Goal: Obtain resource: Download file/media

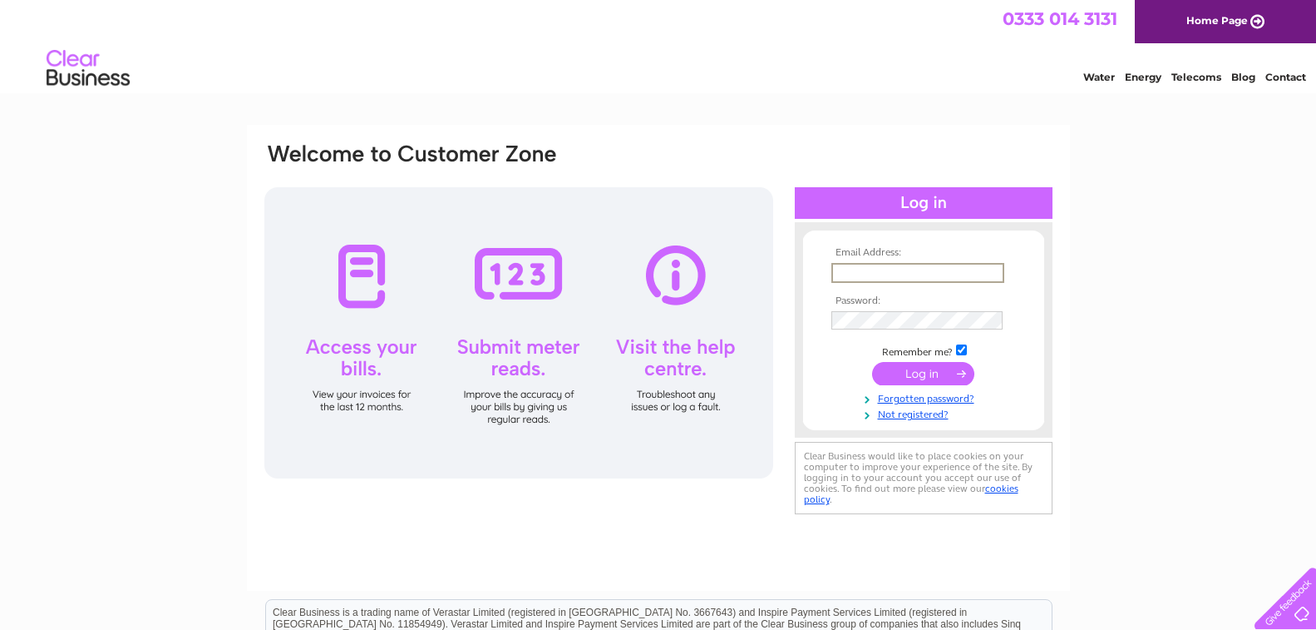
type input "info@colcoplumbing.co.uk"
click at [926, 377] on input "submit" at bounding box center [923, 373] width 102 height 23
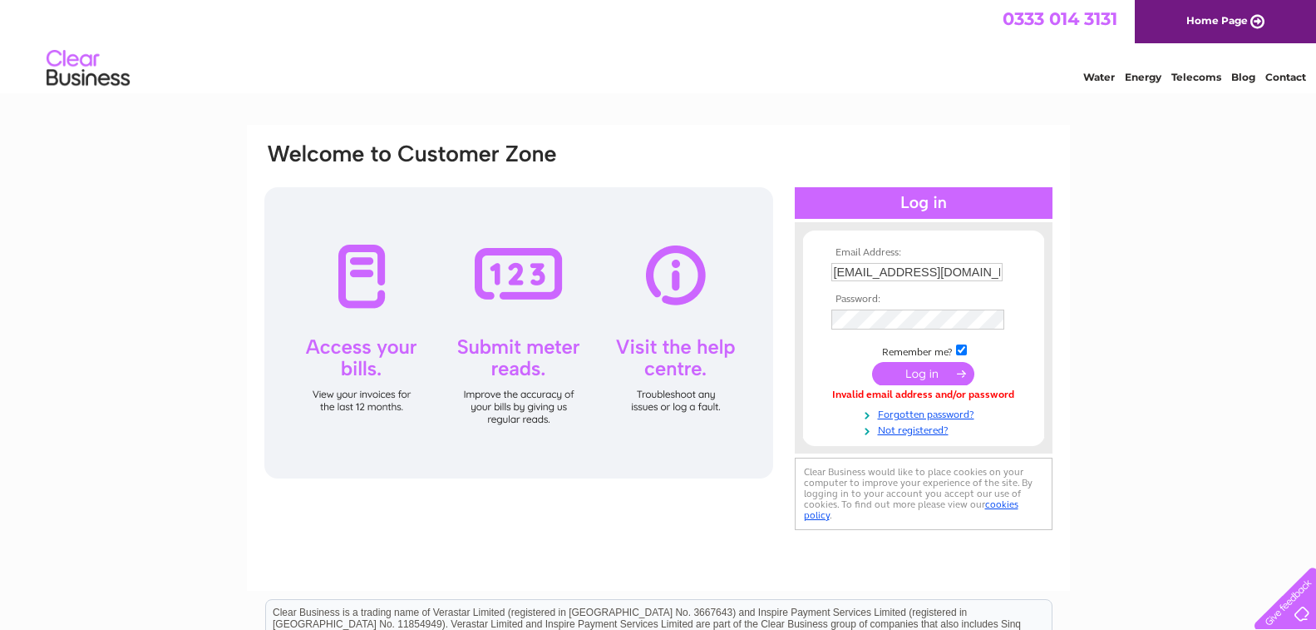
click at [917, 369] on input "submit" at bounding box center [923, 373] width 102 height 23
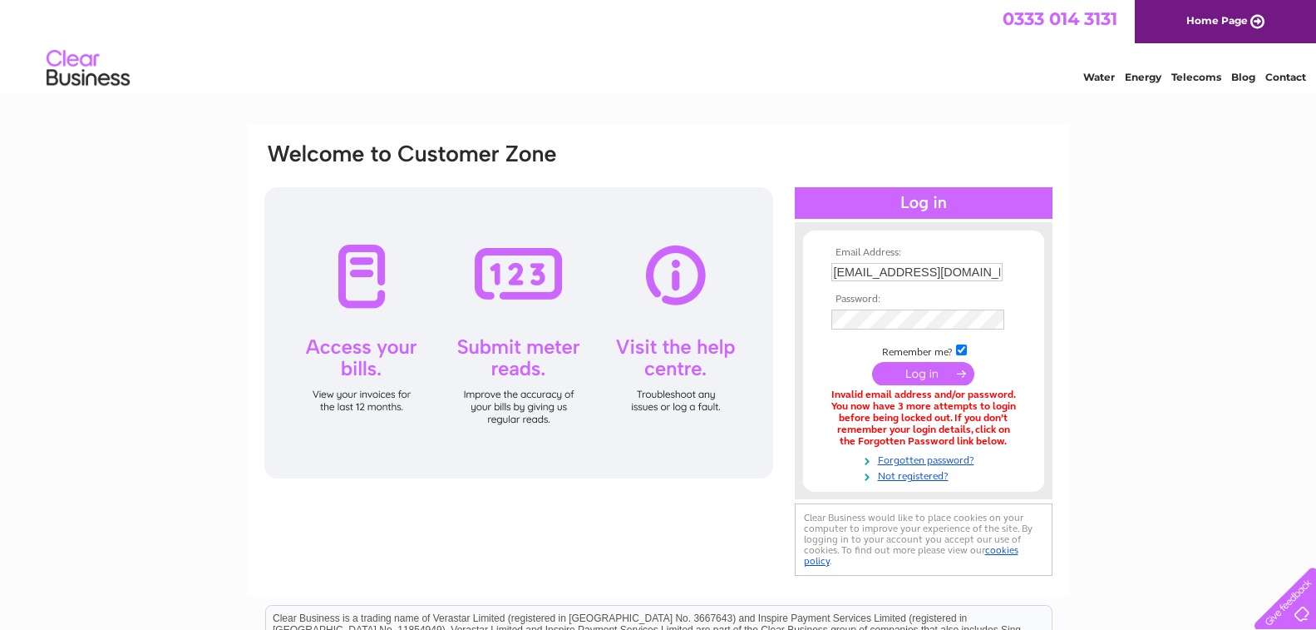
click at [920, 380] on input "submit" at bounding box center [923, 373] width 102 height 23
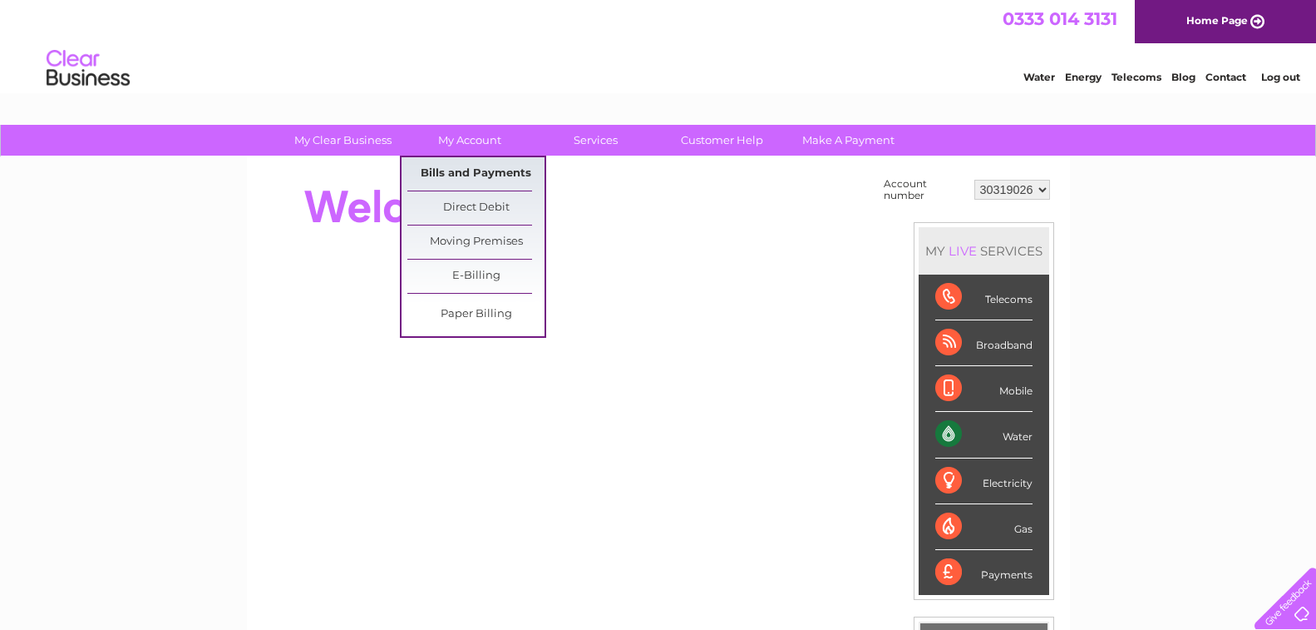
click at [468, 167] on link "Bills and Payments" at bounding box center [476, 173] width 137 height 33
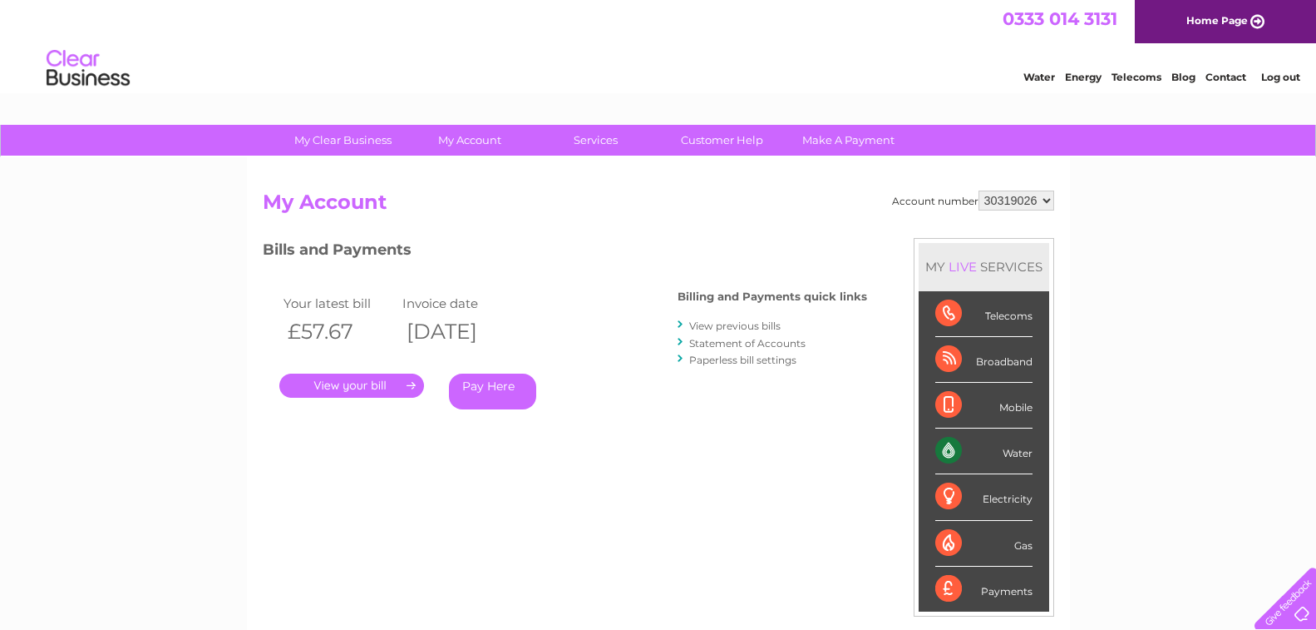
click at [738, 345] on link "Statement of Accounts" at bounding box center [747, 343] width 116 height 12
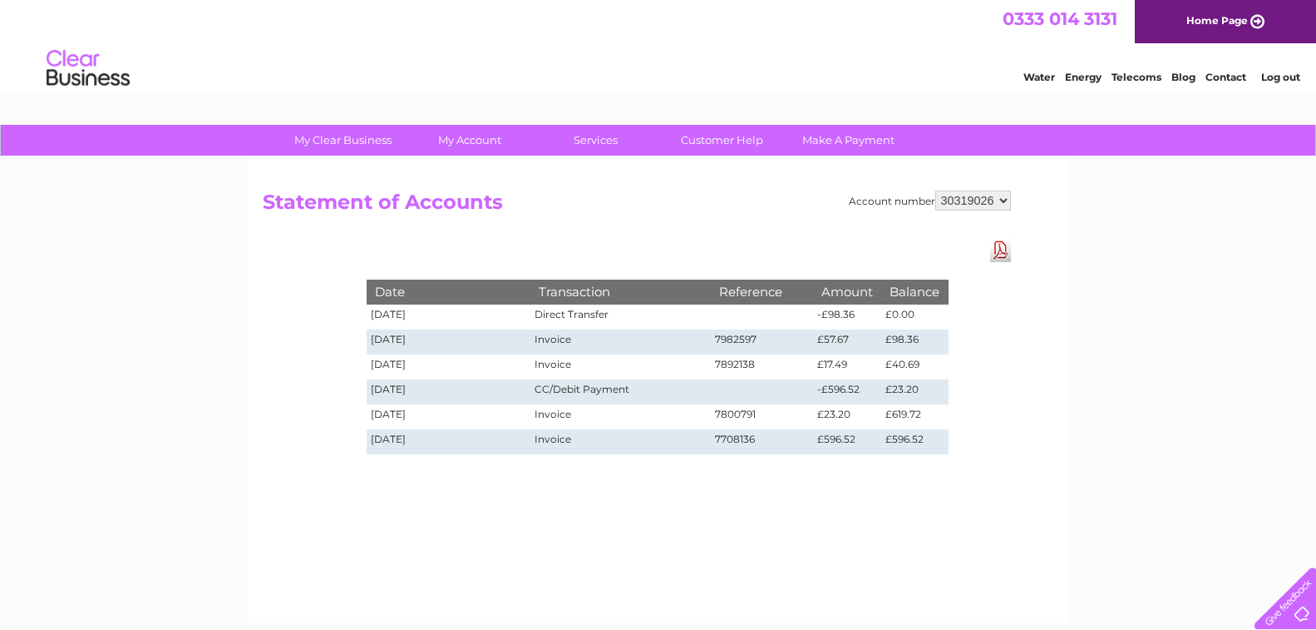
click at [1006, 251] on link "Download Pdf" at bounding box center [1000, 250] width 21 height 24
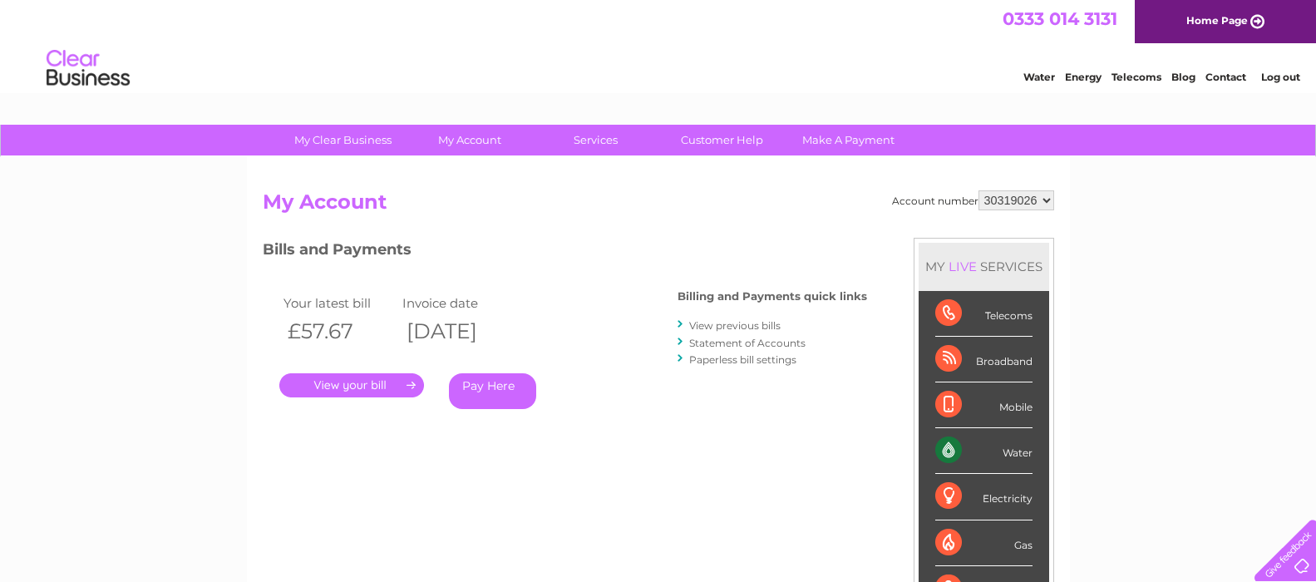
click at [364, 386] on link "." at bounding box center [351, 385] width 145 height 24
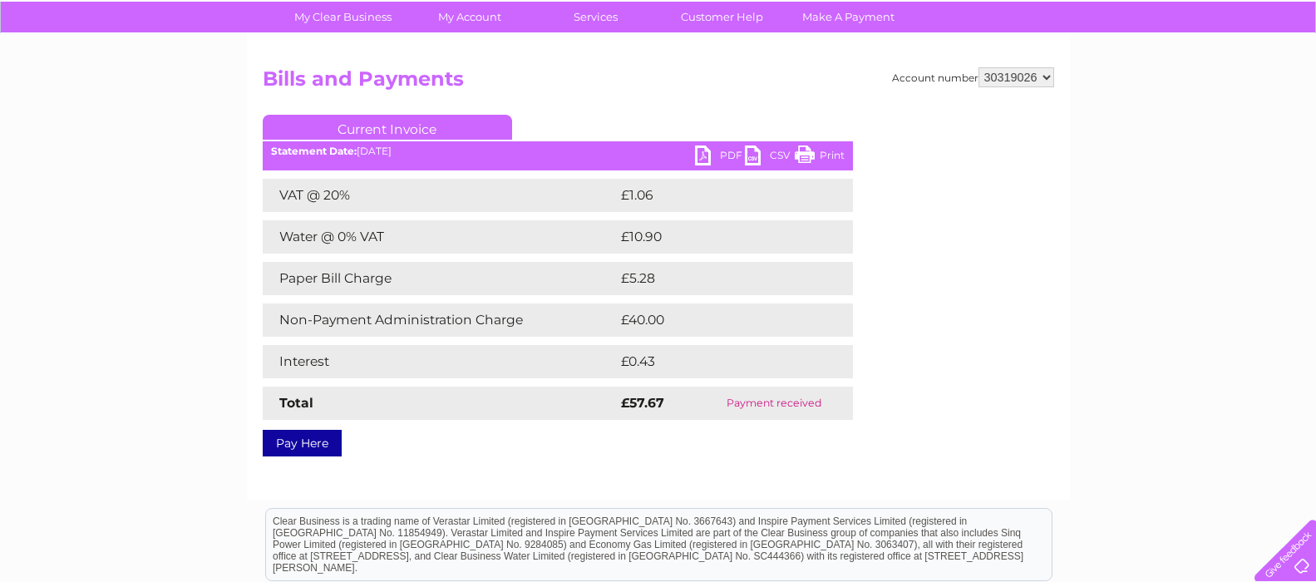
scroll to position [83, 0]
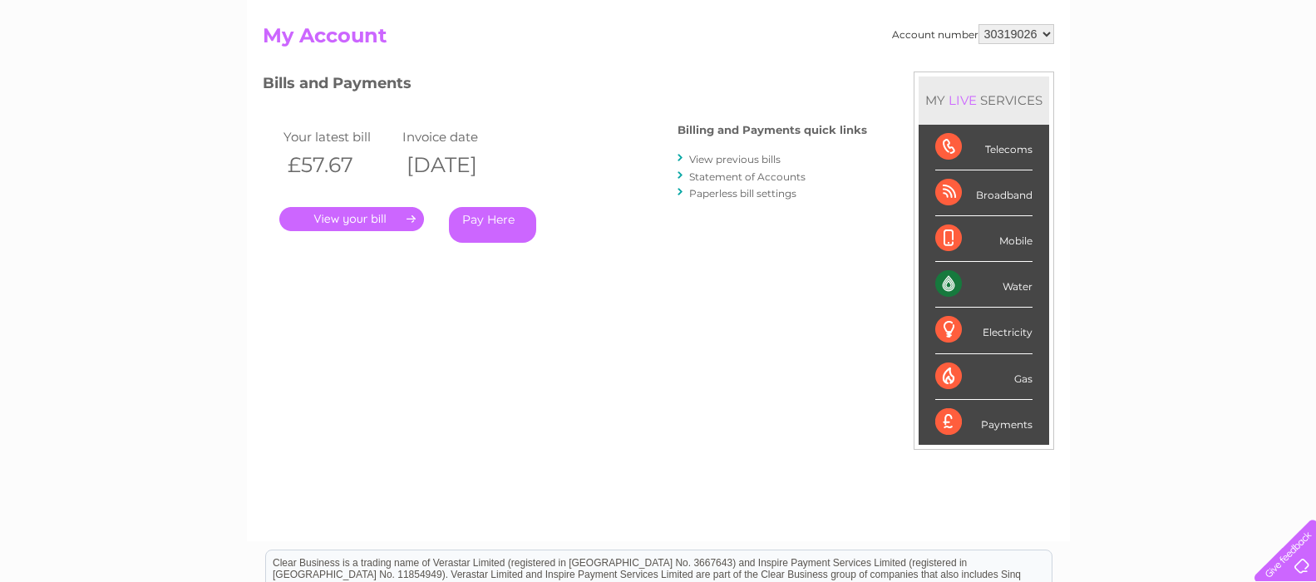
scroll to position [83, 0]
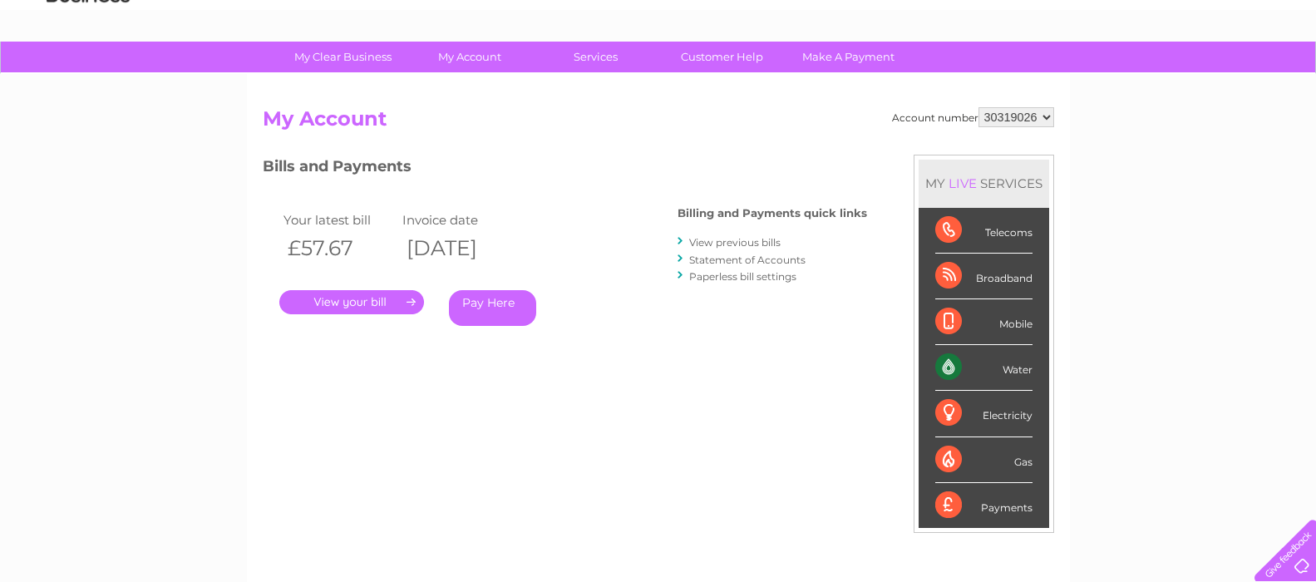
click at [720, 239] on link "View previous bills" at bounding box center [734, 242] width 91 height 12
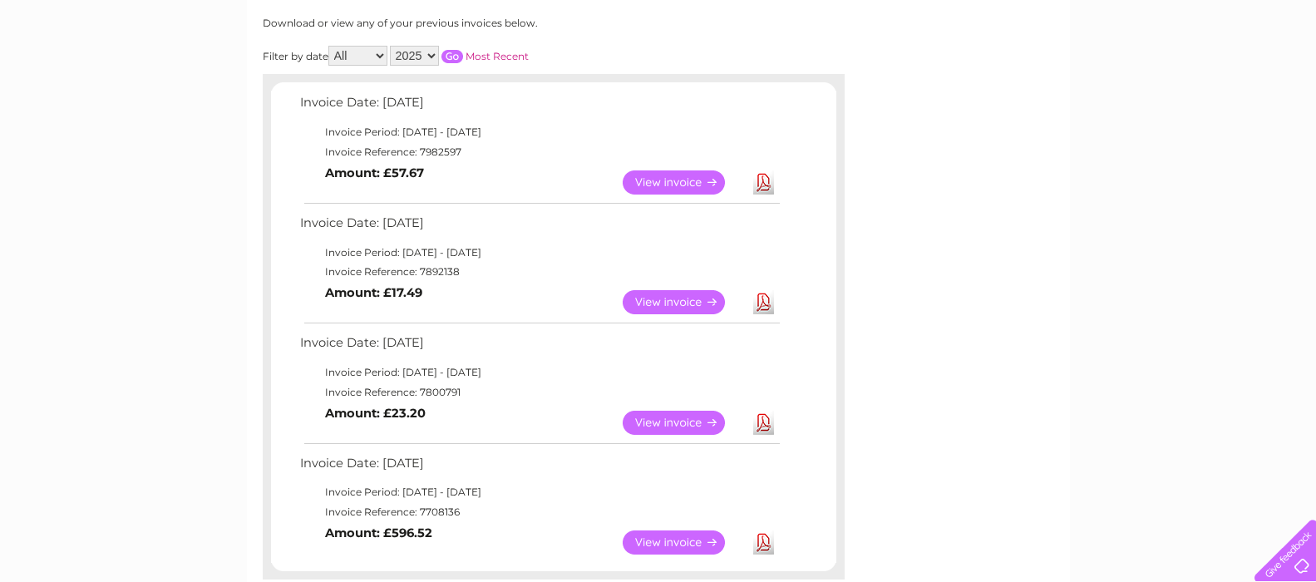
scroll to position [249, 0]
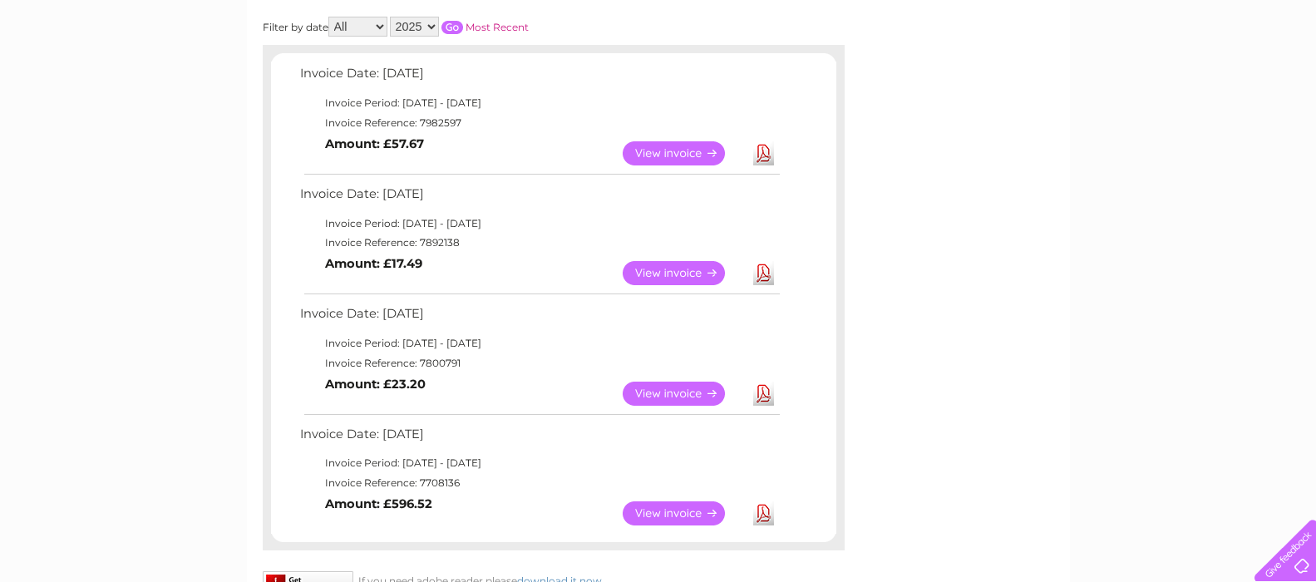
click at [765, 154] on link "Download" at bounding box center [763, 153] width 21 height 24
click at [767, 270] on link "Download" at bounding box center [763, 273] width 21 height 24
click at [766, 395] on link "Download" at bounding box center [763, 394] width 21 height 24
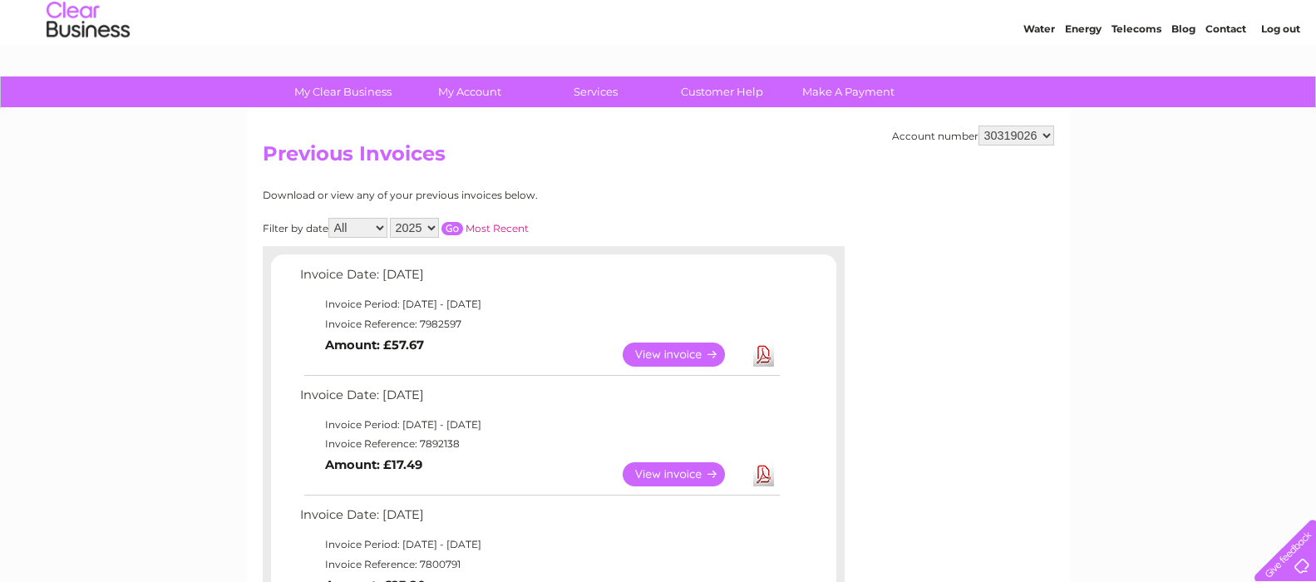
scroll to position [0, 0]
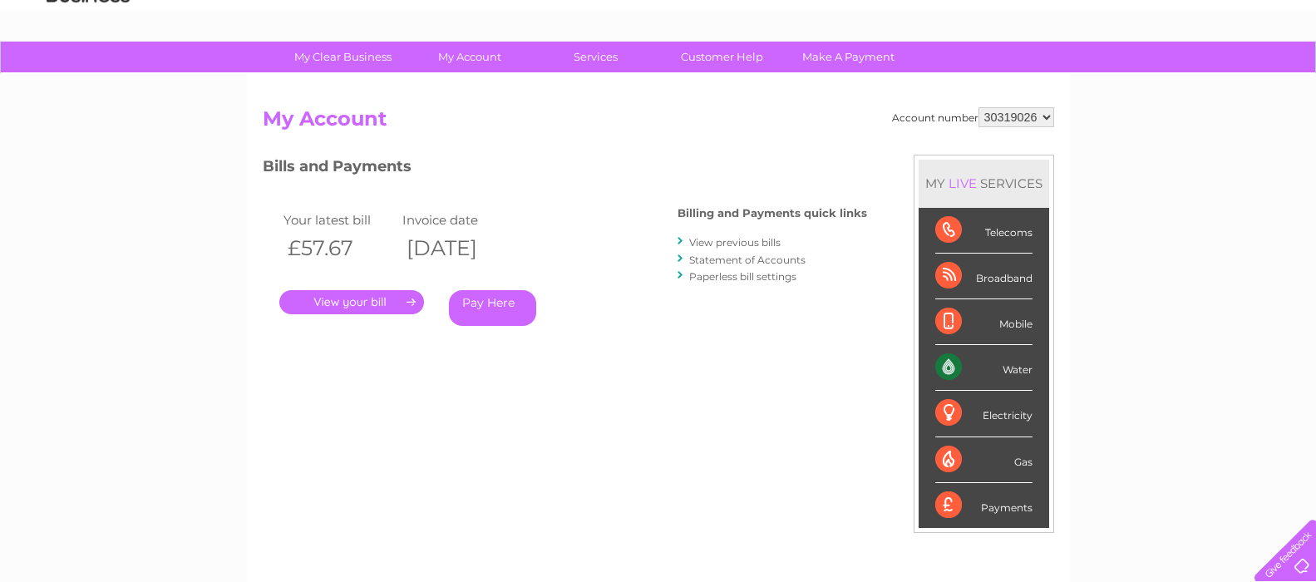
click at [363, 300] on link "." at bounding box center [351, 302] width 145 height 24
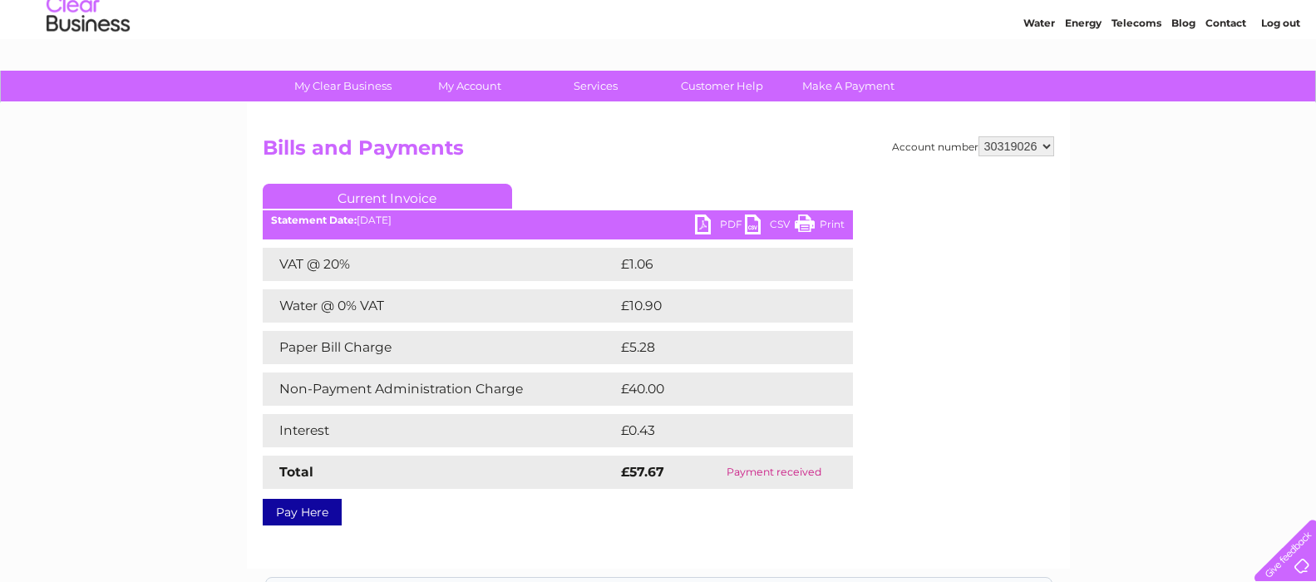
scroll to position [83, 0]
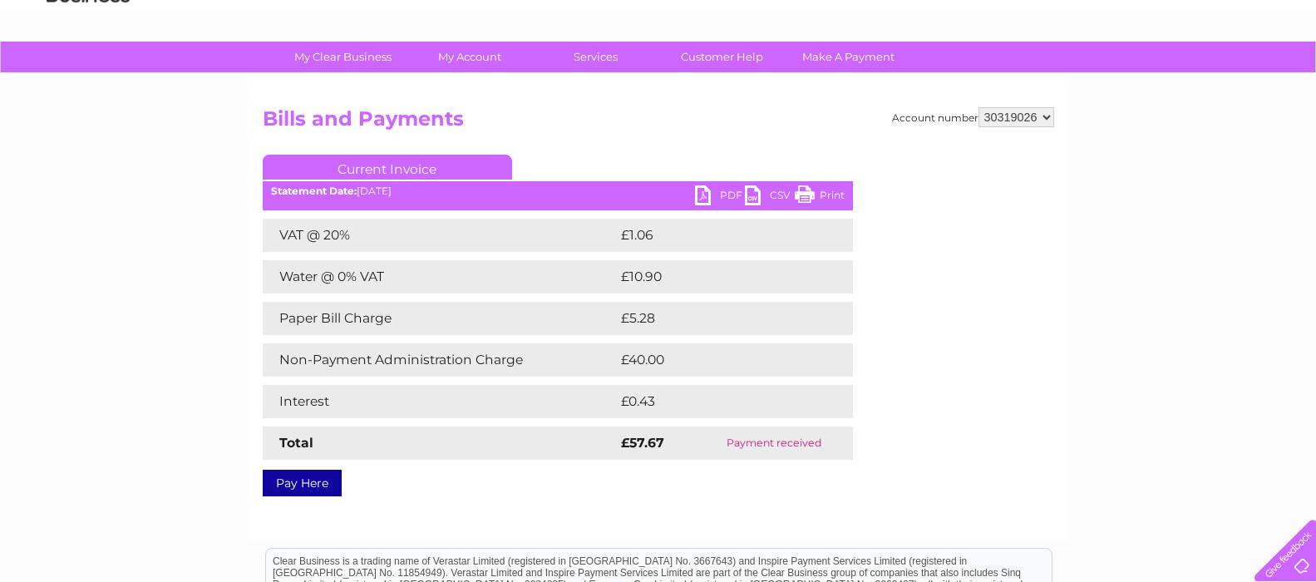
click at [724, 188] on link "PDF" at bounding box center [720, 197] width 50 height 24
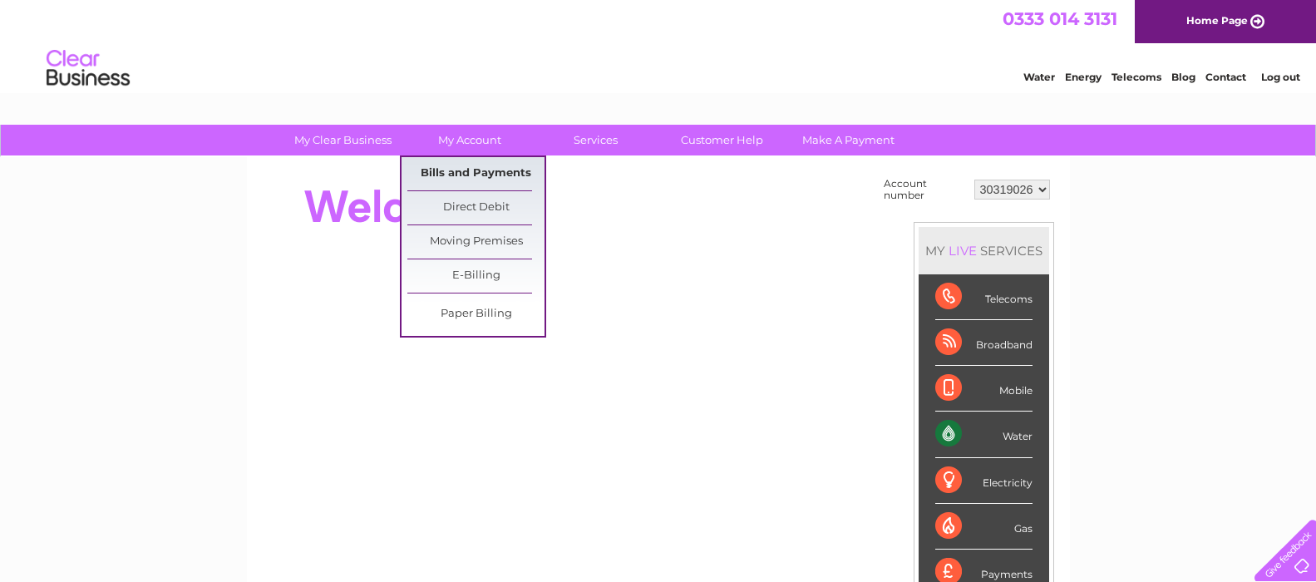
click at [477, 167] on link "Bills and Payments" at bounding box center [476, 173] width 137 height 33
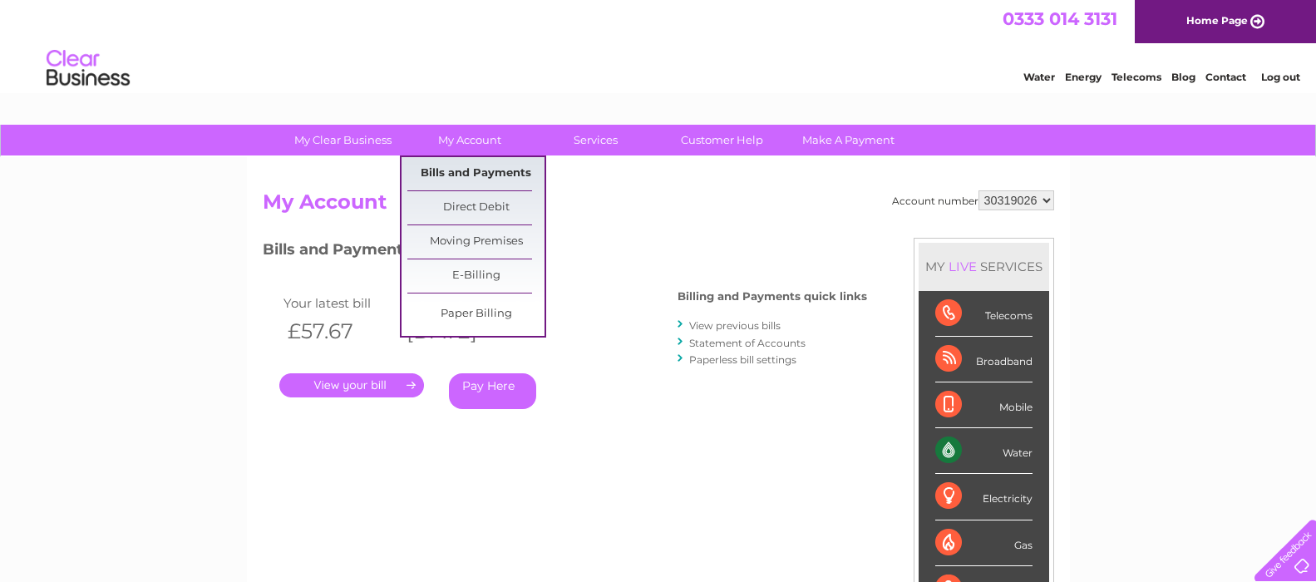
click at [465, 174] on link "Bills and Payments" at bounding box center [476, 173] width 137 height 33
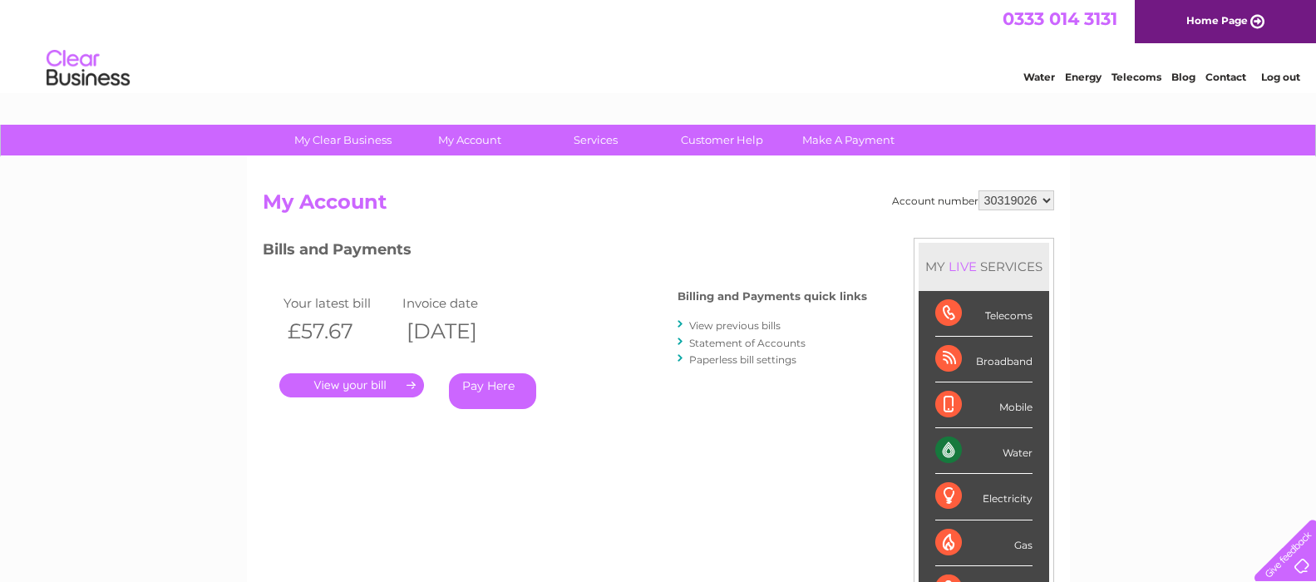
click at [726, 324] on link "View previous bills" at bounding box center [734, 325] width 91 height 12
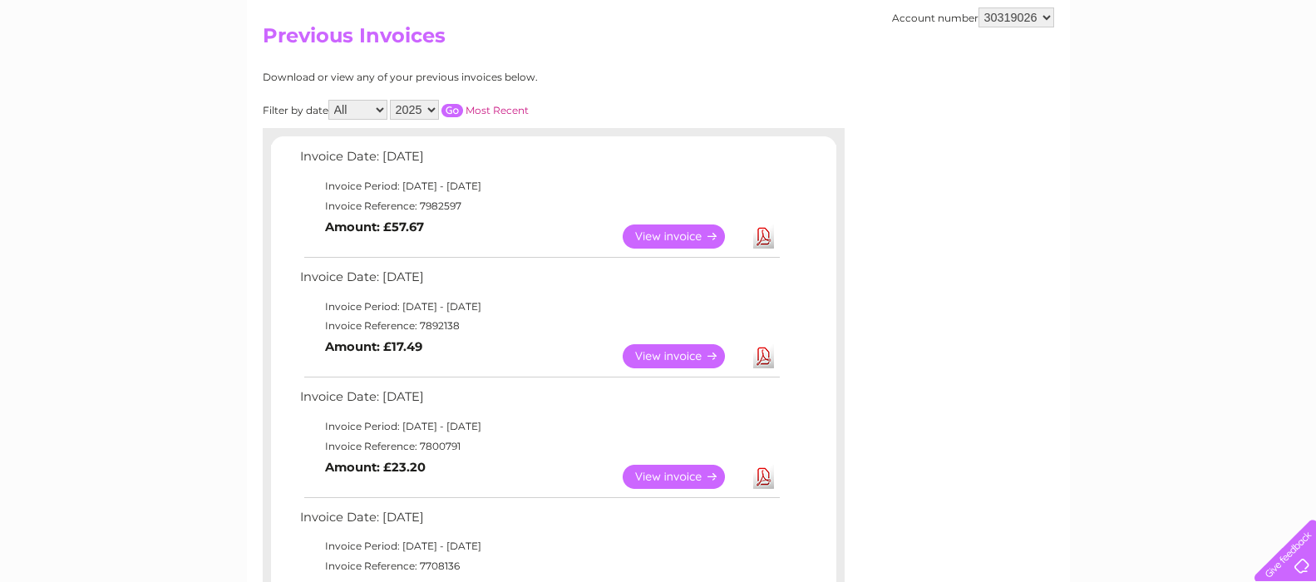
scroll to position [249, 0]
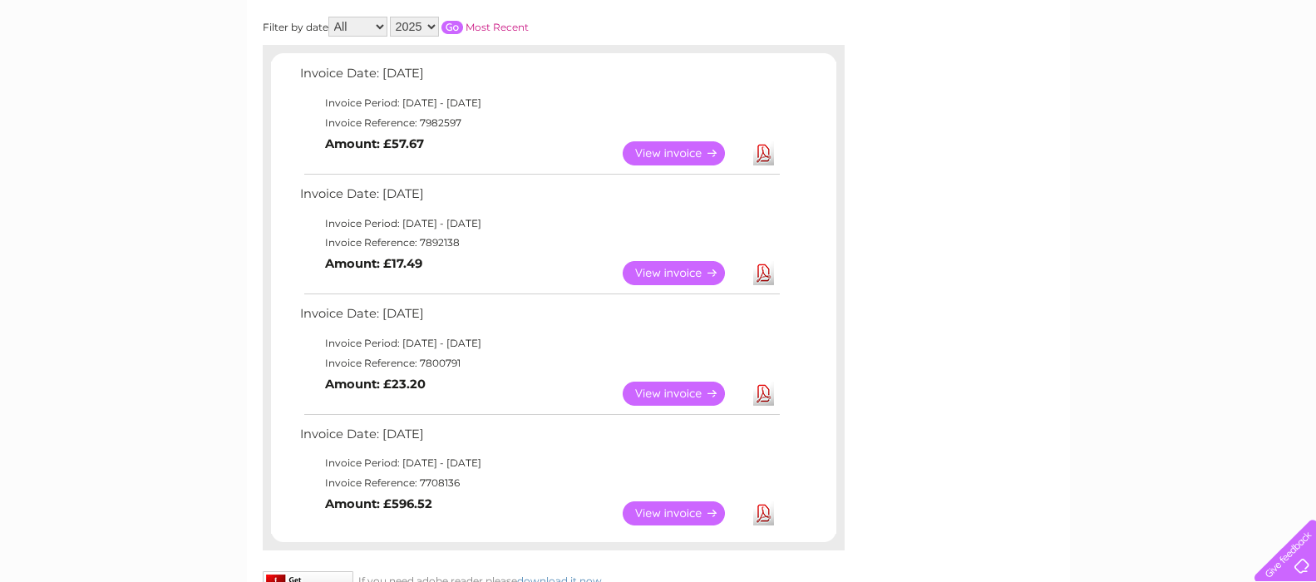
click at [764, 150] on link "Download" at bounding box center [763, 153] width 21 height 24
click at [763, 272] on link "Download" at bounding box center [763, 273] width 21 height 24
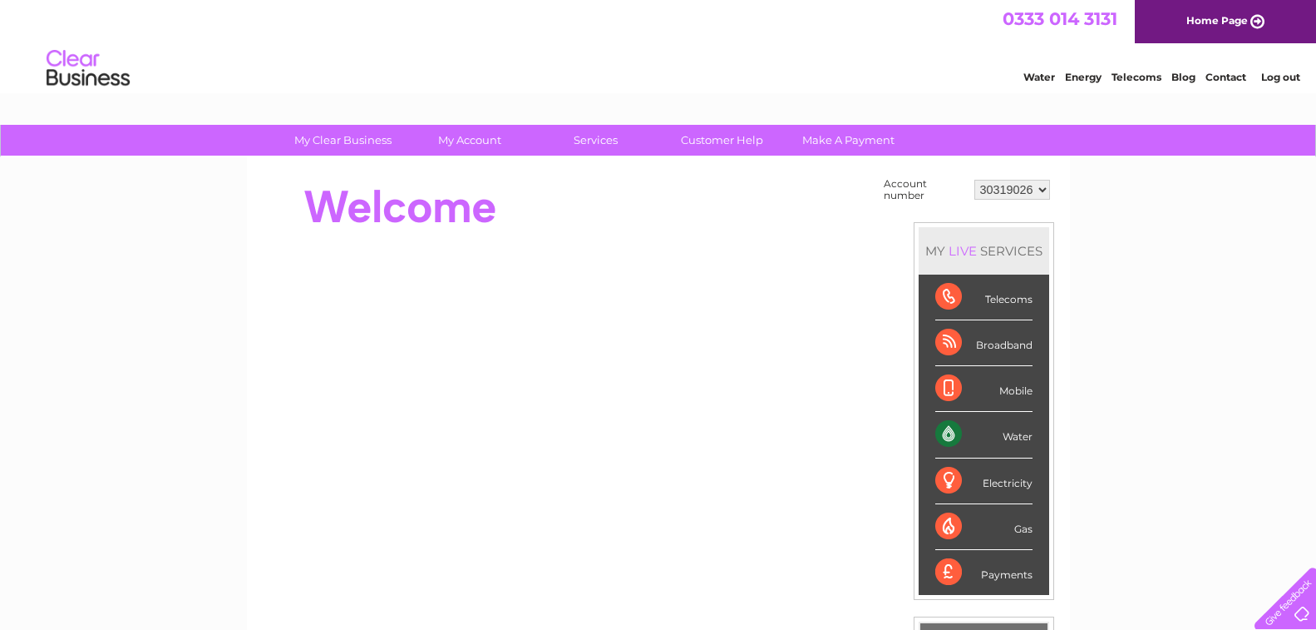
click at [1276, 74] on link "Log out" at bounding box center [1281, 77] width 39 height 12
